Goal: Information Seeking & Learning: Learn about a topic

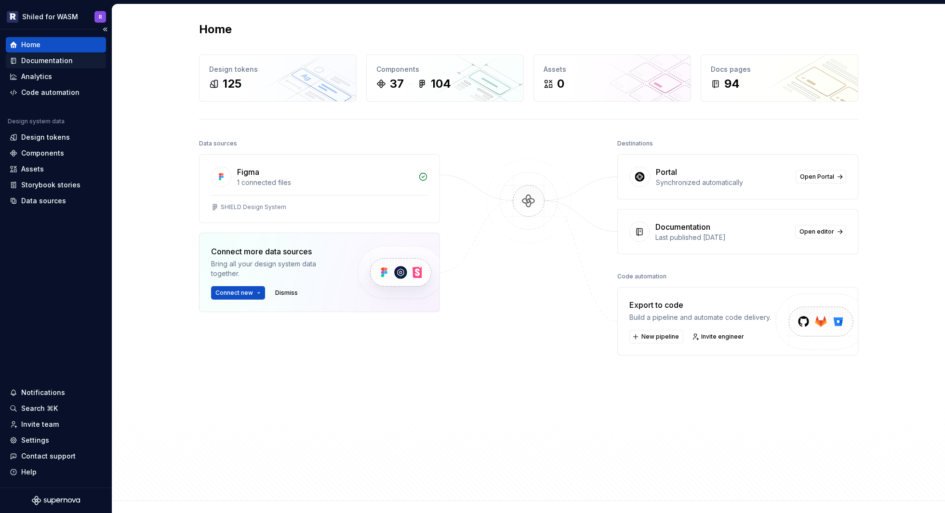
click at [41, 63] on div "Documentation" at bounding box center [47, 61] width 52 height 10
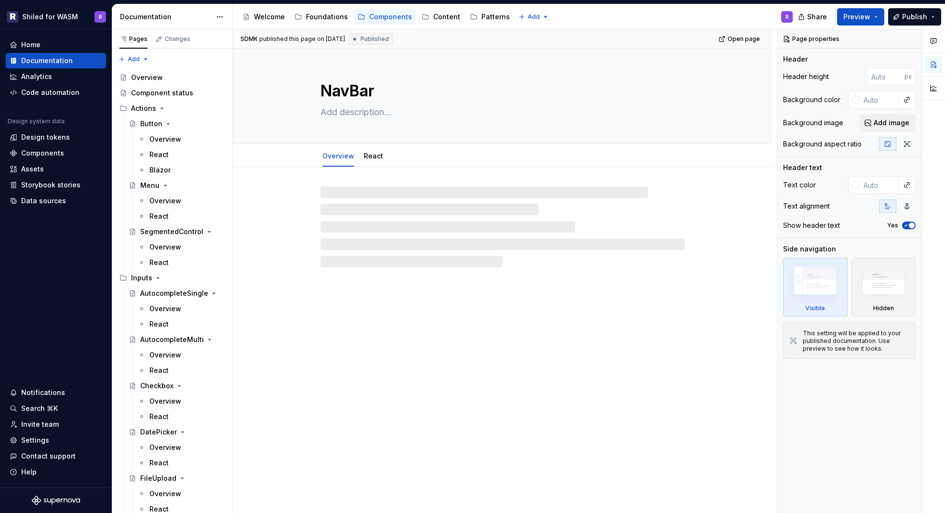
type textarea "*"
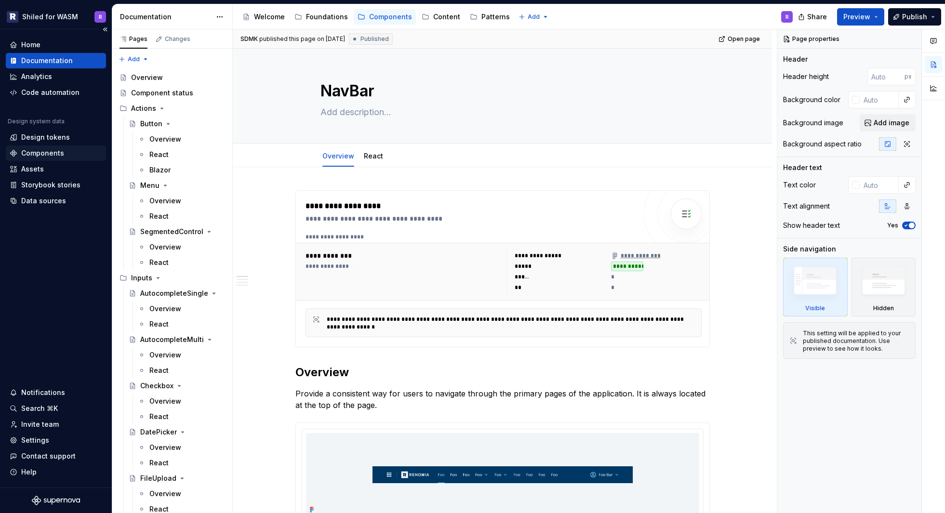
click at [44, 152] on div "Components" at bounding box center [42, 153] width 43 height 10
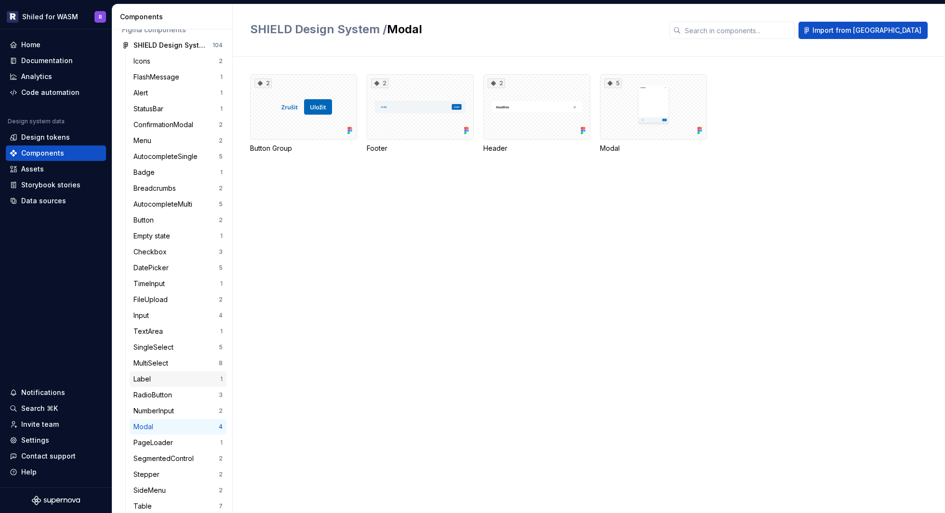
scroll to position [145, 0]
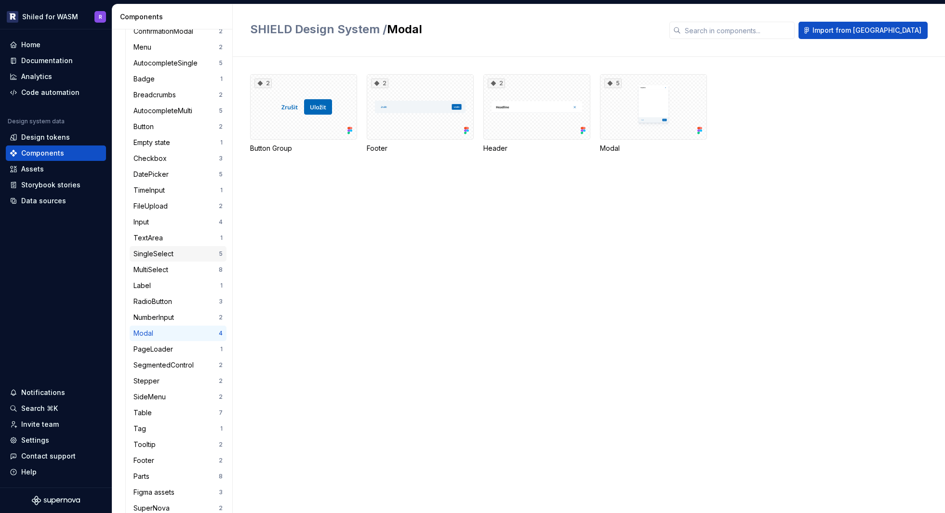
click at [154, 254] on div "SingleSelect" at bounding box center [155, 254] width 44 height 10
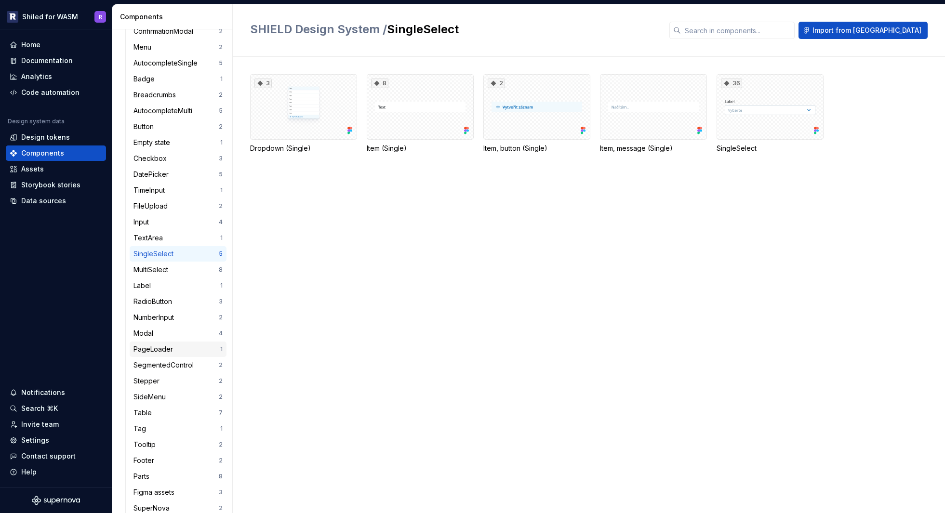
scroll to position [147, 0]
